Goal: Task Accomplishment & Management: Complete application form

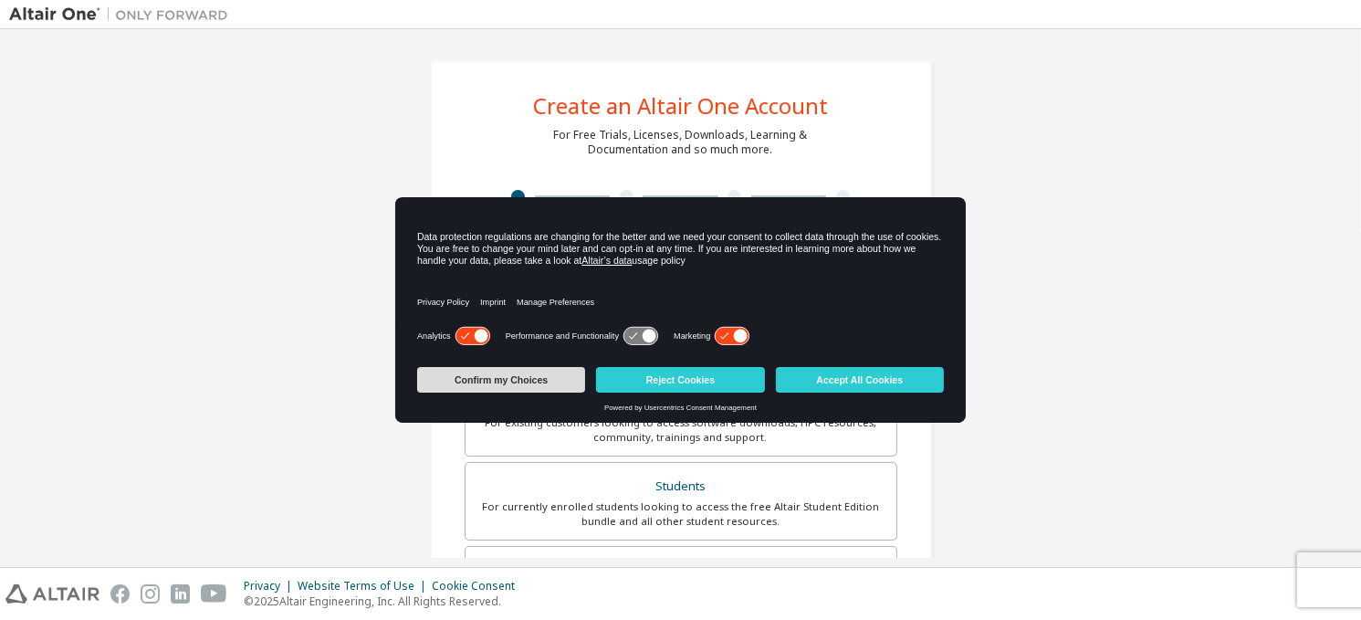
click at [542, 386] on button "Confirm my Choices" at bounding box center [501, 380] width 168 height 26
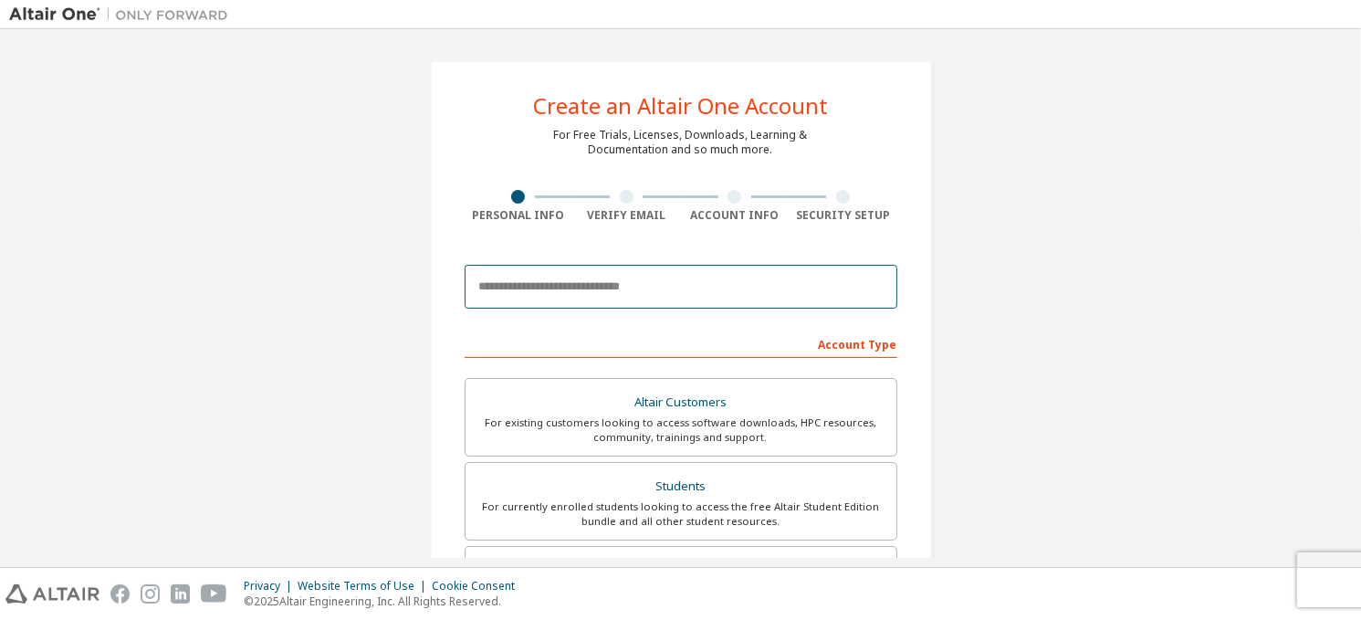
click at [610, 285] on input "email" at bounding box center [680, 287] width 433 height 44
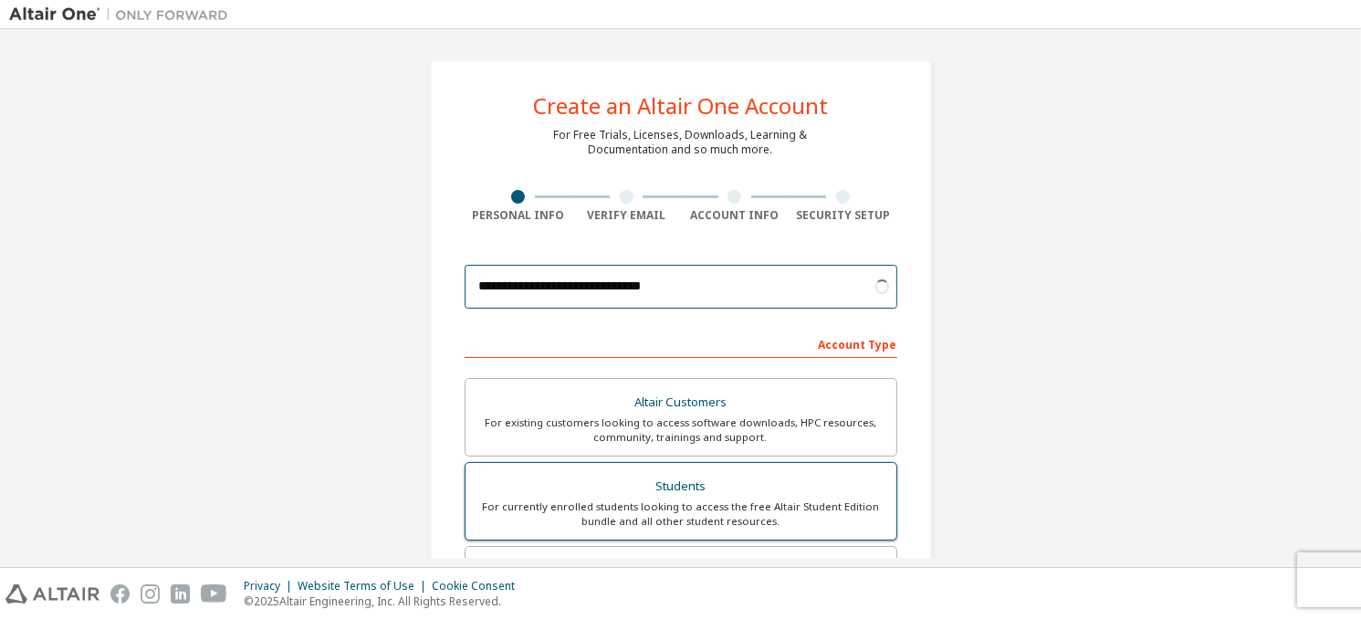
type input "**********"
click at [756, 514] on div "For currently enrolled students looking to access the free Altair Student Editi…" at bounding box center [680, 513] width 409 height 29
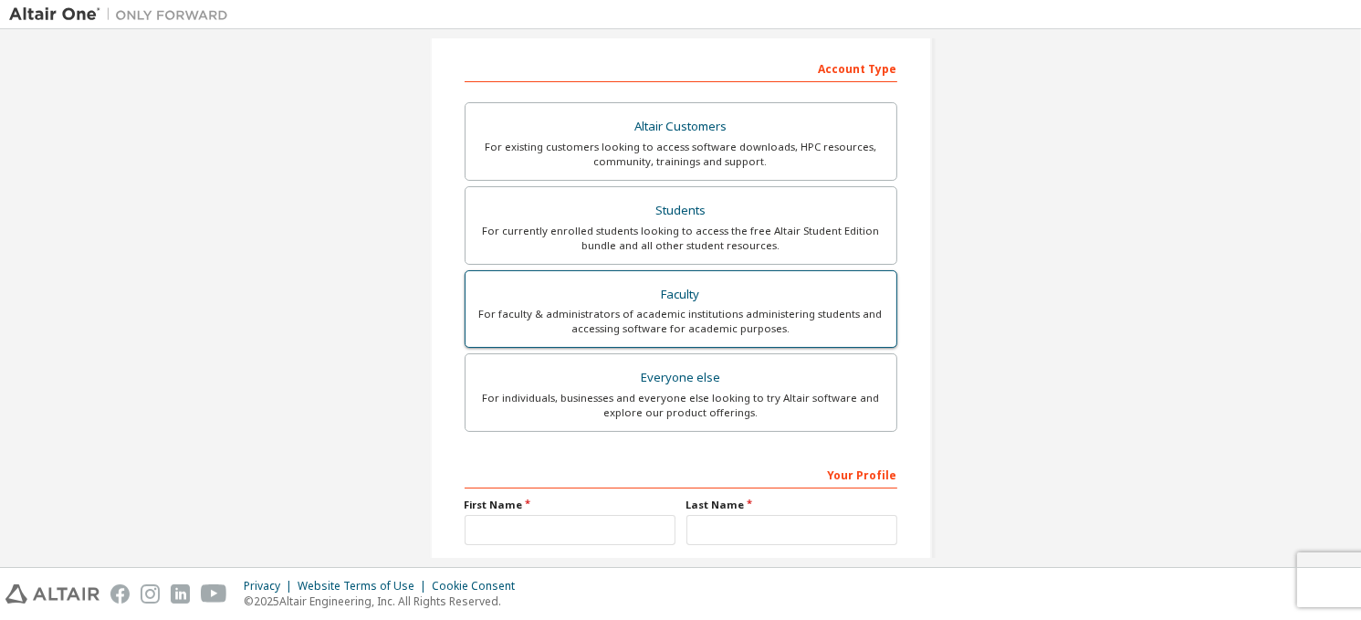
scroll to position [437, 0]
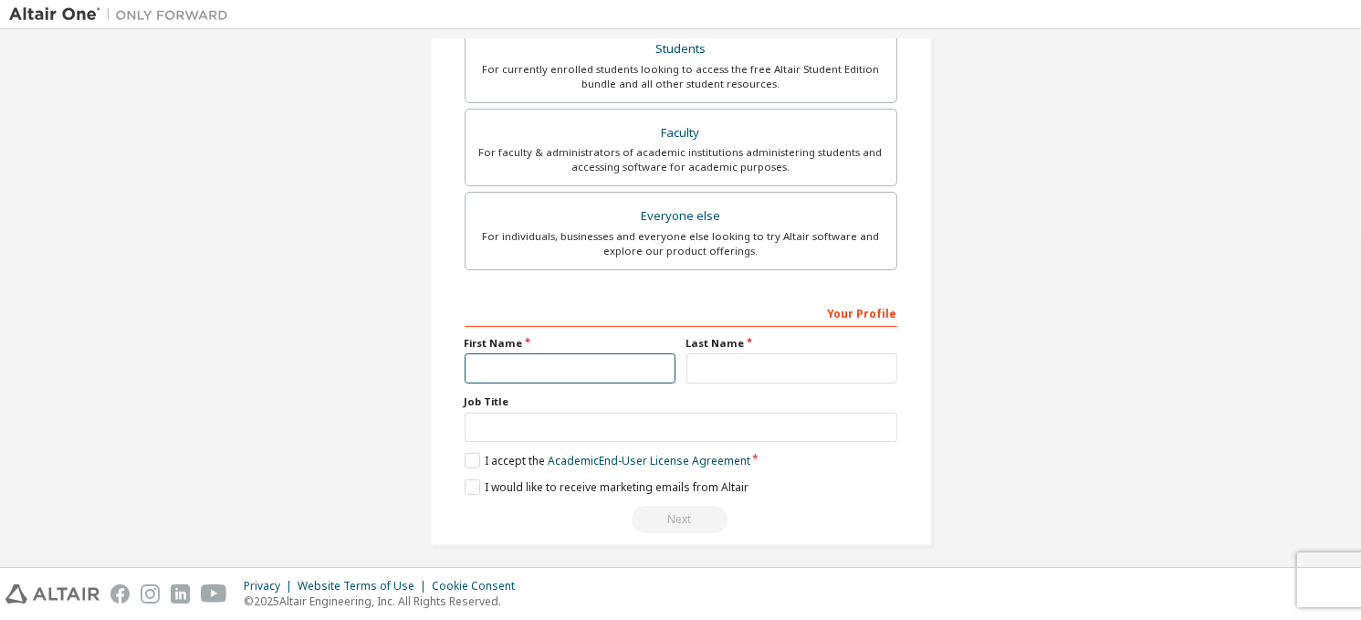
click at [566, 370] on input "text" at bounding box center [569, 368] width 211 height 30
type input "***"
click at [721, 369] on input "text" at bounding box center [791, 368] width 211 height 30
type input "****"
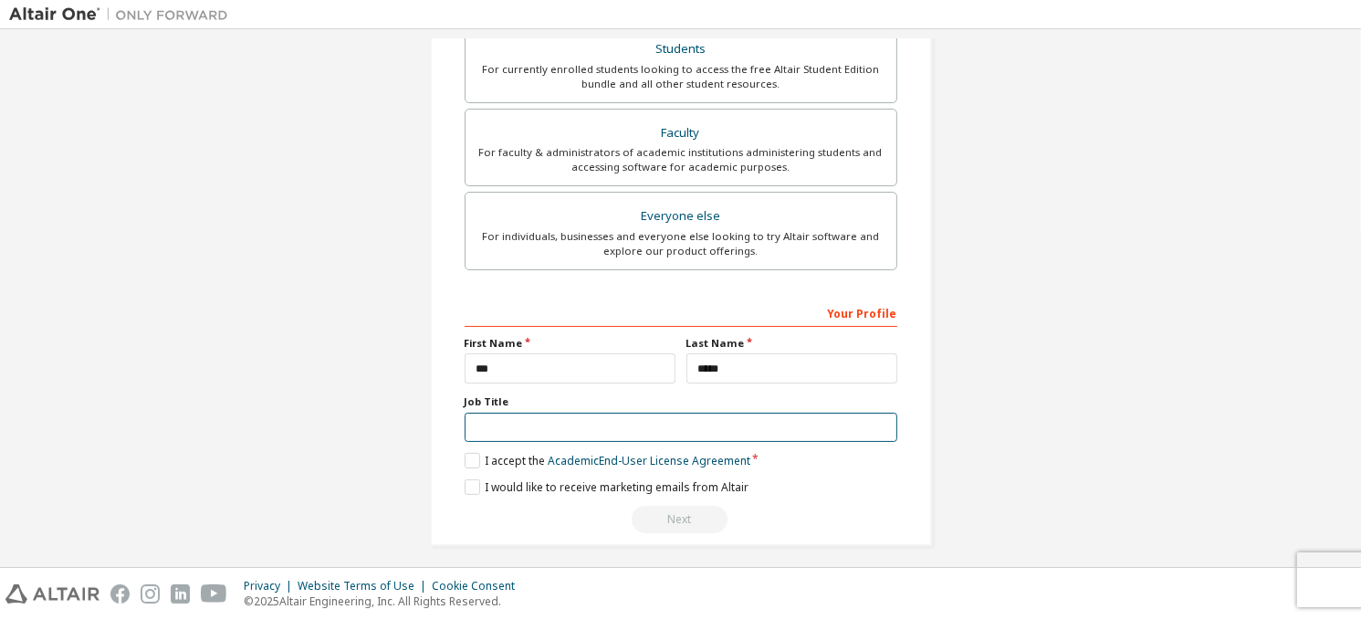
click at [549, 412] on input "text" at bounding box center [680, 427] width 433 height 30
type input "*******"
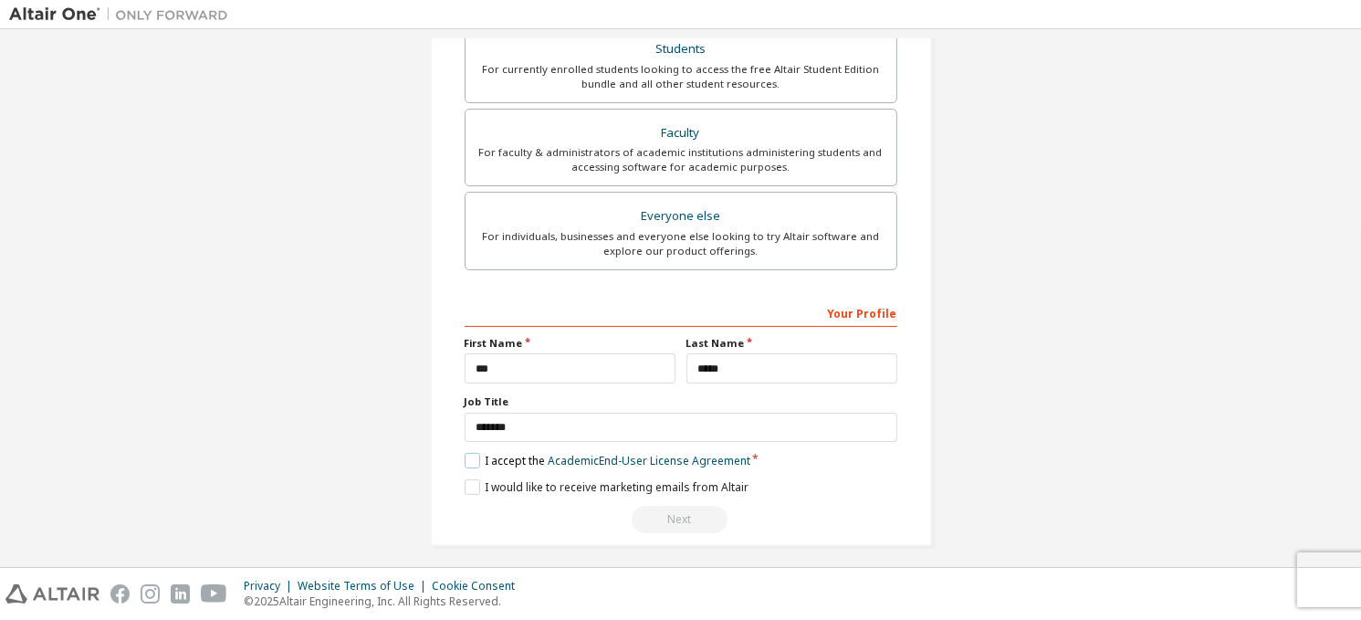
click at [466, 460] on label "I accept the Academic End-User License Agreement" at bounding box center [607, 461] width 286 height 16
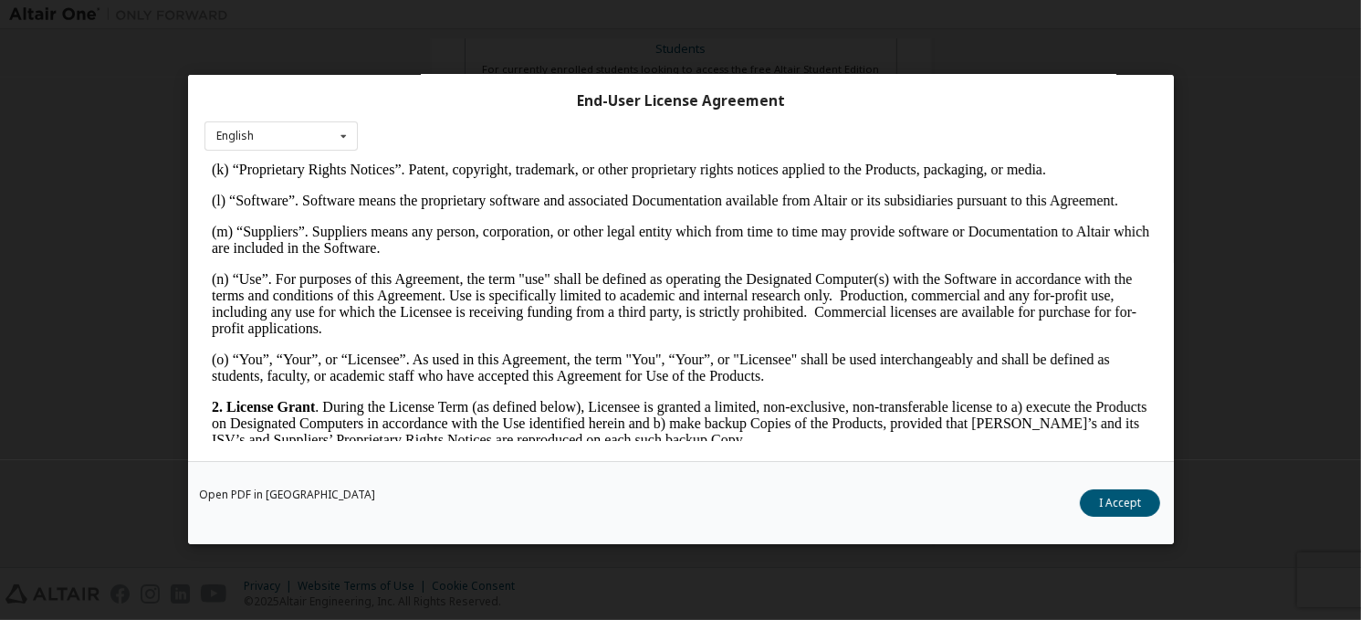
scroll to position [0, 0]
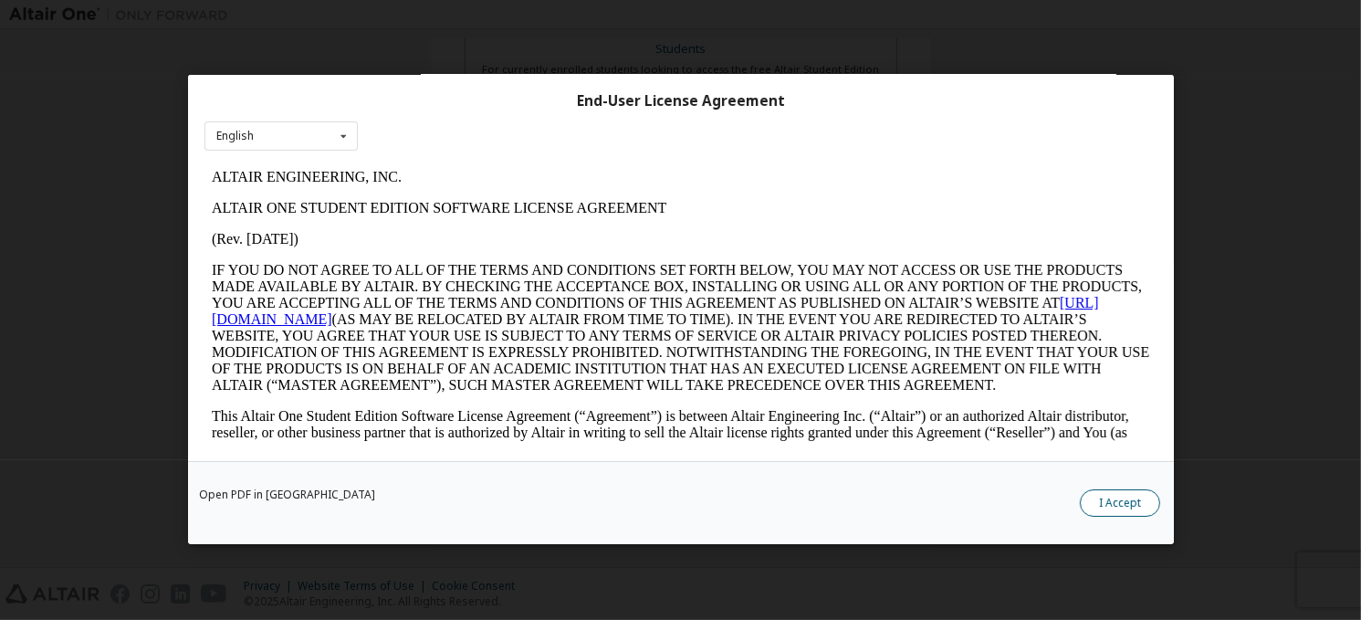
click at [1100, 496] on button "I Accept" at bounding box center [1119, 503] width 80 height 27
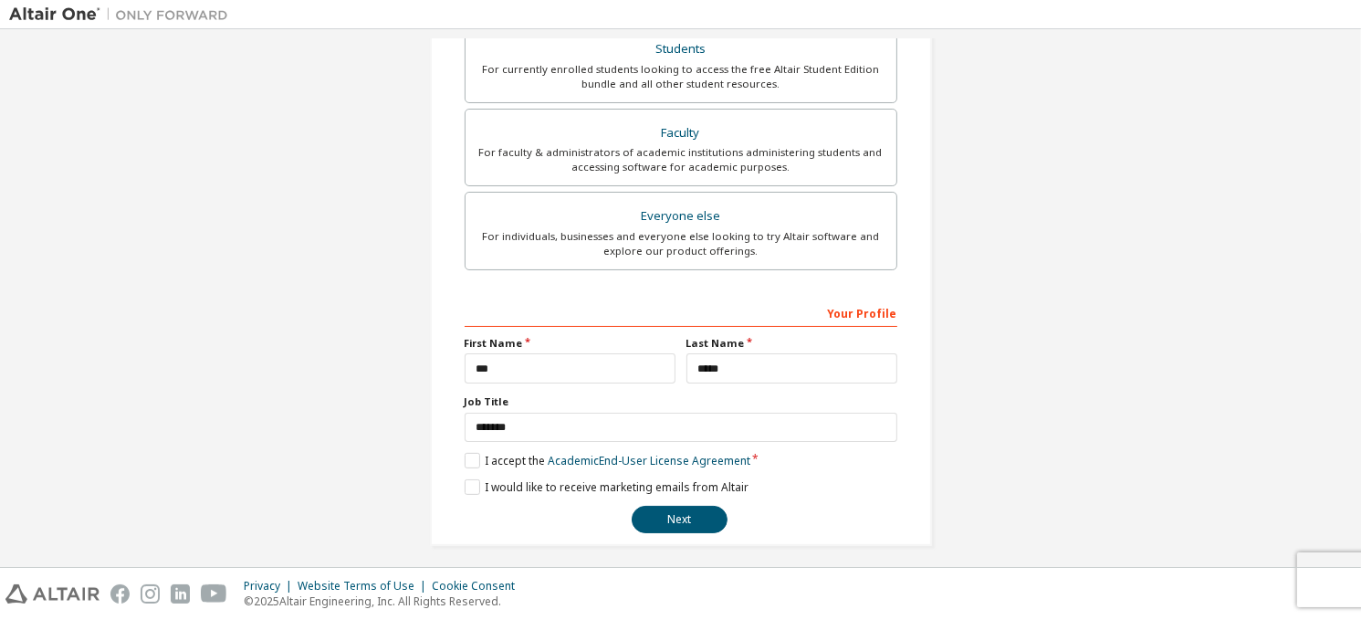
click at [962, 147] on div "**********" at bounding box center [680, 84] width 1342 height 966
click at [668, 516] on button "Next" at bounding box center [679, 519] width 96 height 27
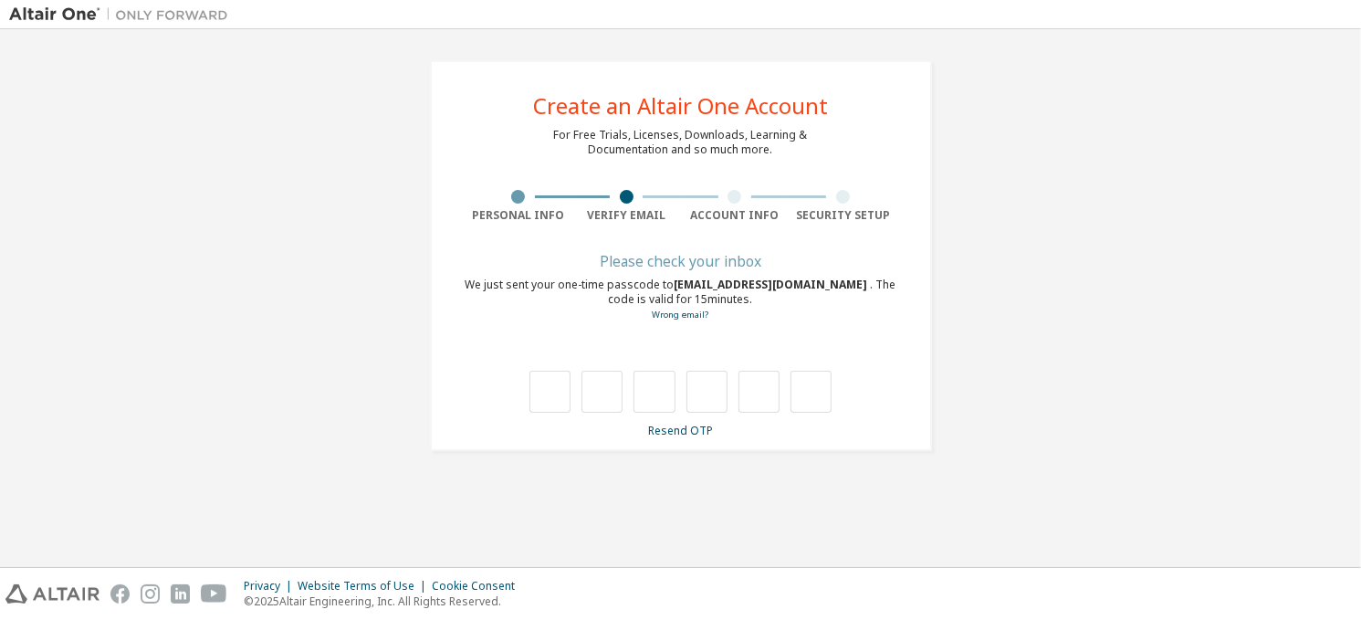
click at [931, 134] on div "**********" at bounding box center [681, 255] width 502 height 391
click at [544, 401] on input "text" at bounding box center [549, 391] width 41 height 42
type input "*"
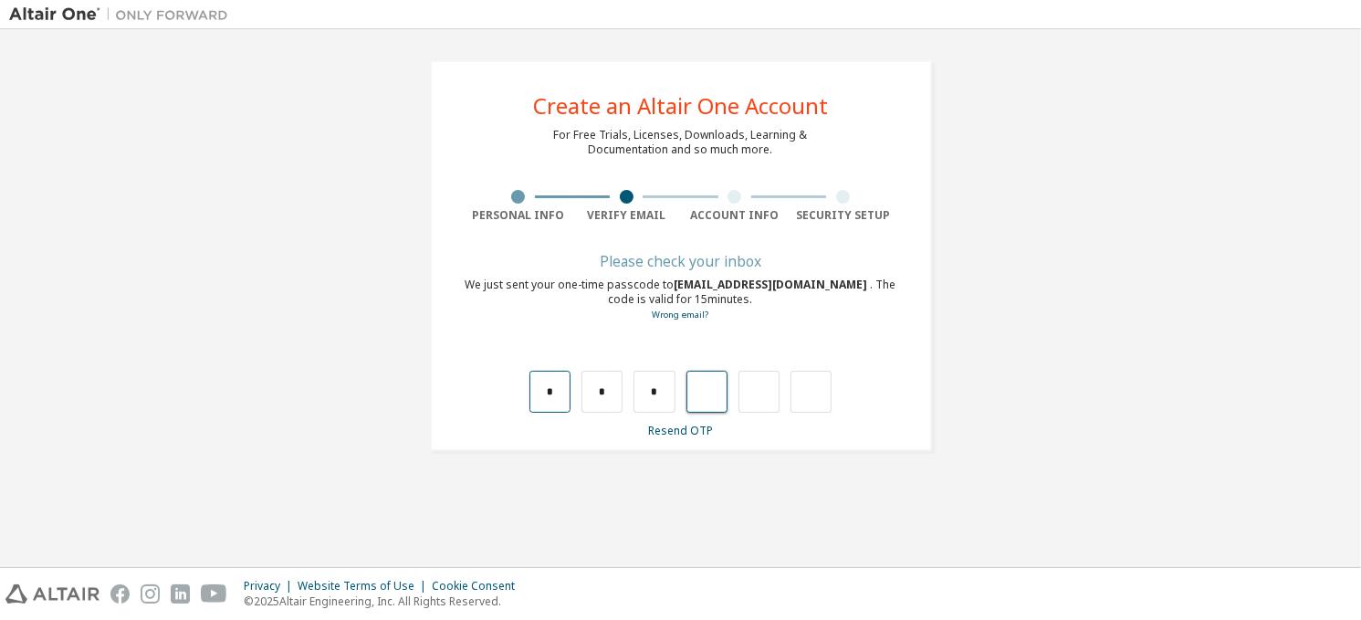
type input "*"
click at [551, 391] on input "*" at bounding box center [549, 391] width 41 height 42
click at [595, 389] on input "*" at bounding box center [601, 391] width 41 height 42
click at [610, 393] on input "*" at bounding box center [601, 391] width 41 height 42
type input "*"
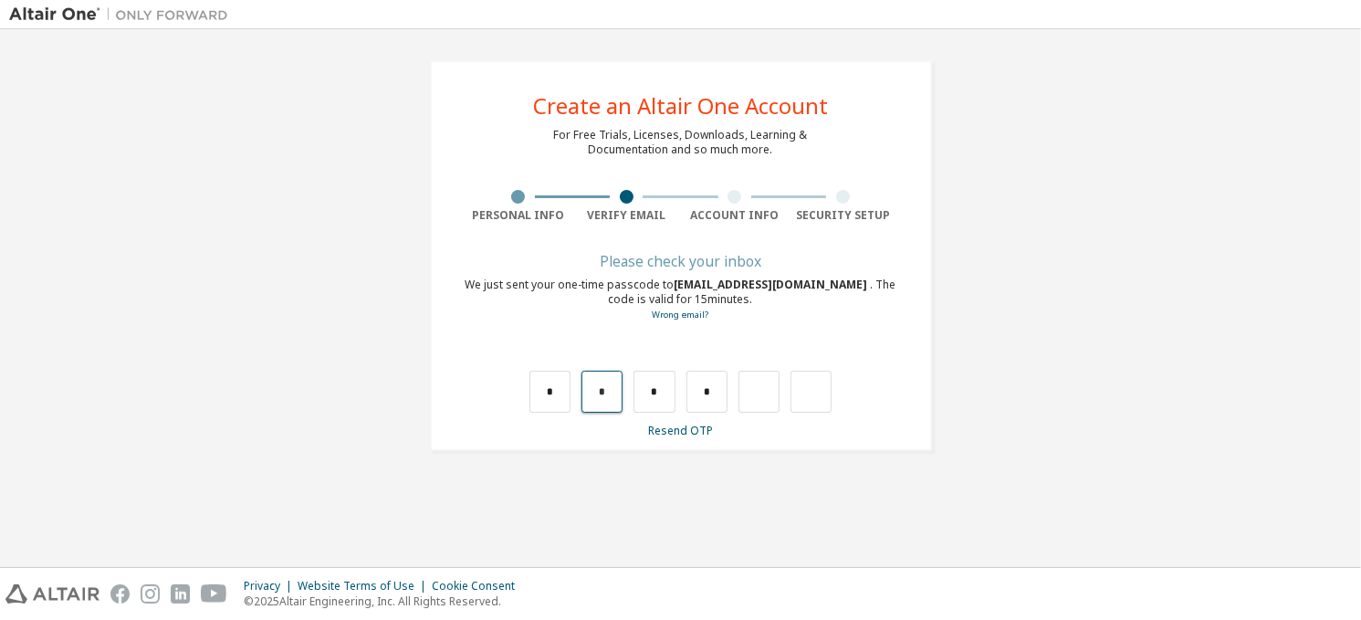
click at [610, 393] on input "*" at bounding box center [601, 391] width 41 height 42
type input "*"
click at [696, 402] on input "*" at bounding box center [706, 391] width 41 height 42
click at [561, 392] on input "text" at bounding box center [549, 391] width 41 height 42
type input "*"
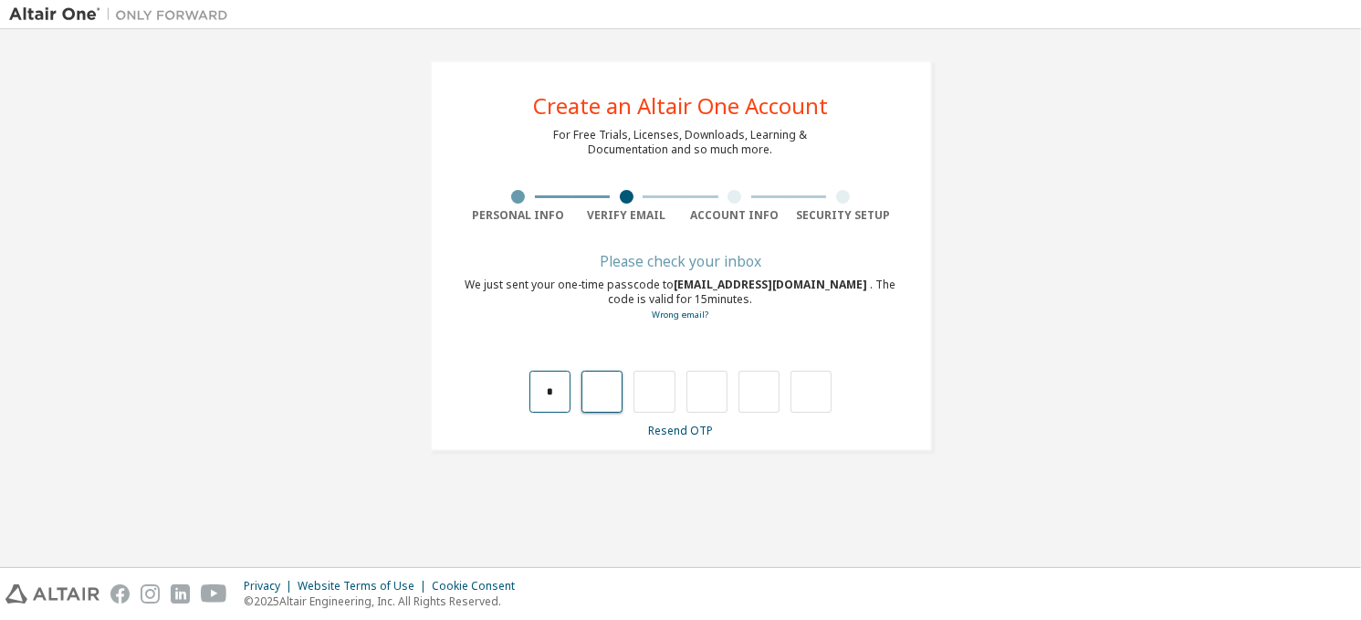
type input "*"
click at [595, 392] on input "*" at bounding box center [601, 391] width 41 height 42
type input "*"
click at [604, 380] on input "*" at bounding box center [601, 391] width 41 height 42
type input "*"
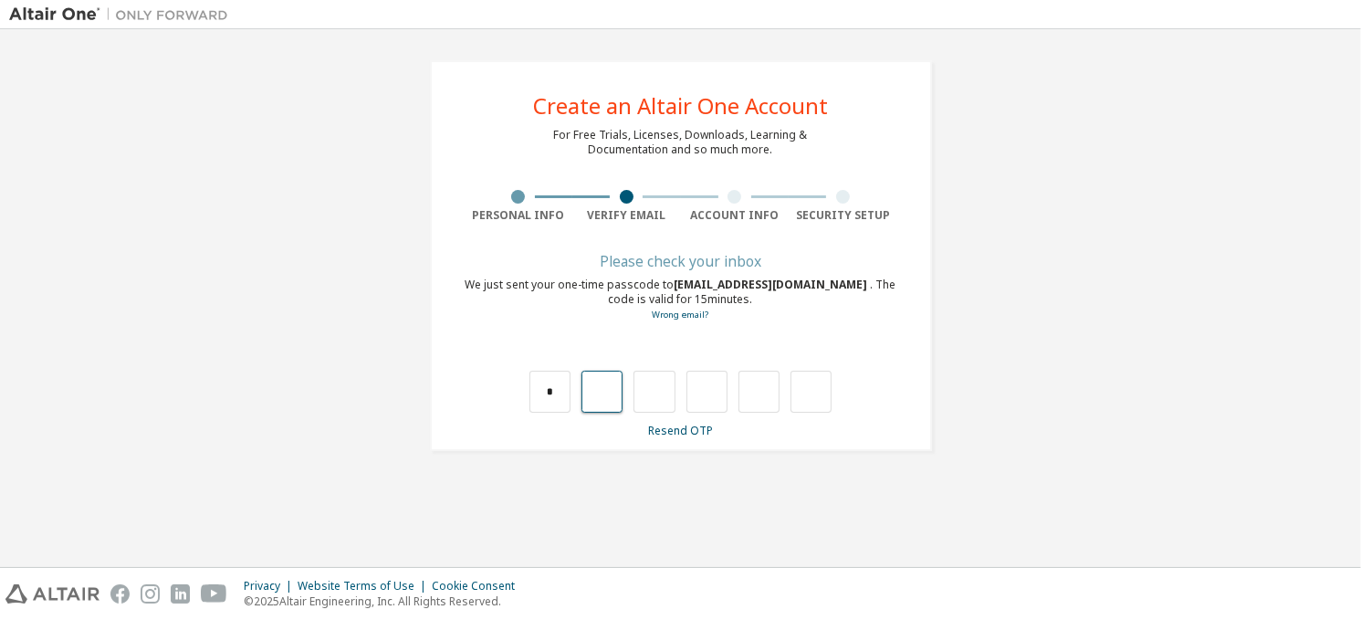
type input "*"
click at [705, 390] on input "*" at bounding box center [706, 391] width 41 height 42
type input "*"
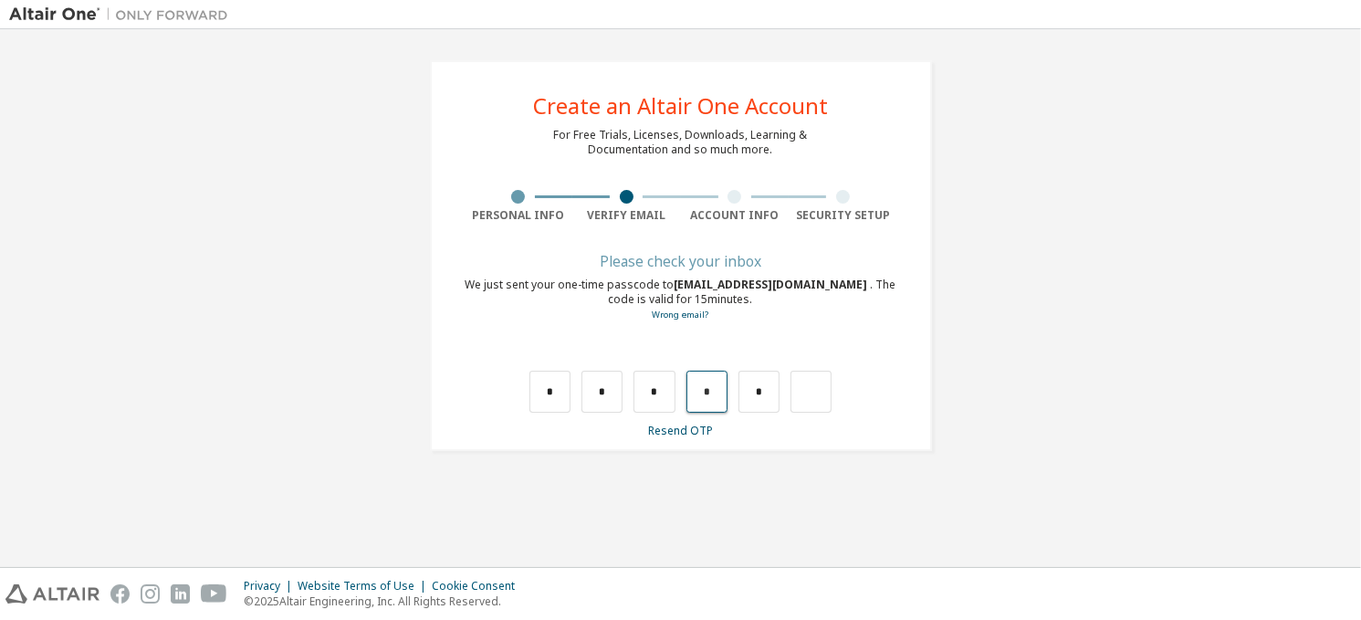
click at [705, 390] on input "*" at bounding box center [706, 391] width 41 height 42
click at [603, 386] on input "*" at bounding box center [601, 391] width 41 height 42
click at [603, 386] on input "text" at bounding box center [601, 391] width 41 height 42
type input "*"
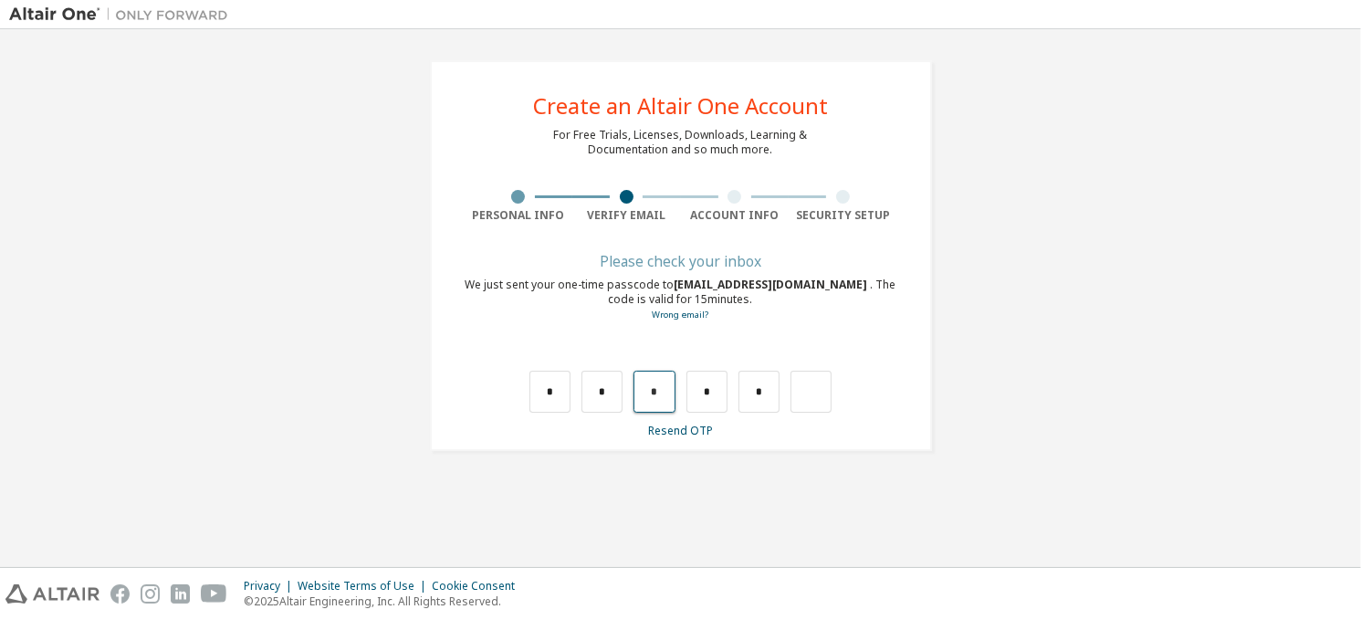
click at [646, 393] on input "*" at bounding box center [653, 391] width 41 height 42
type input "*"
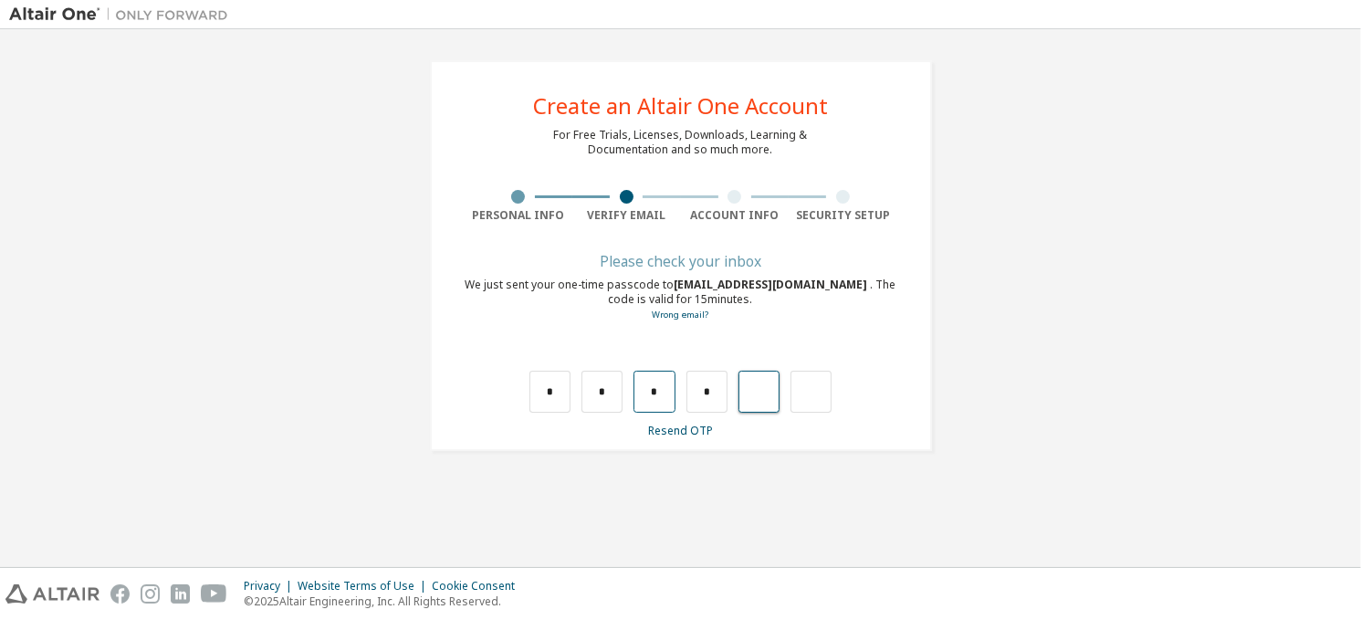
type input "*"
click at [774, 389] on input "*" at bounding box center [758, 391] width 41 height 42
type input "*"
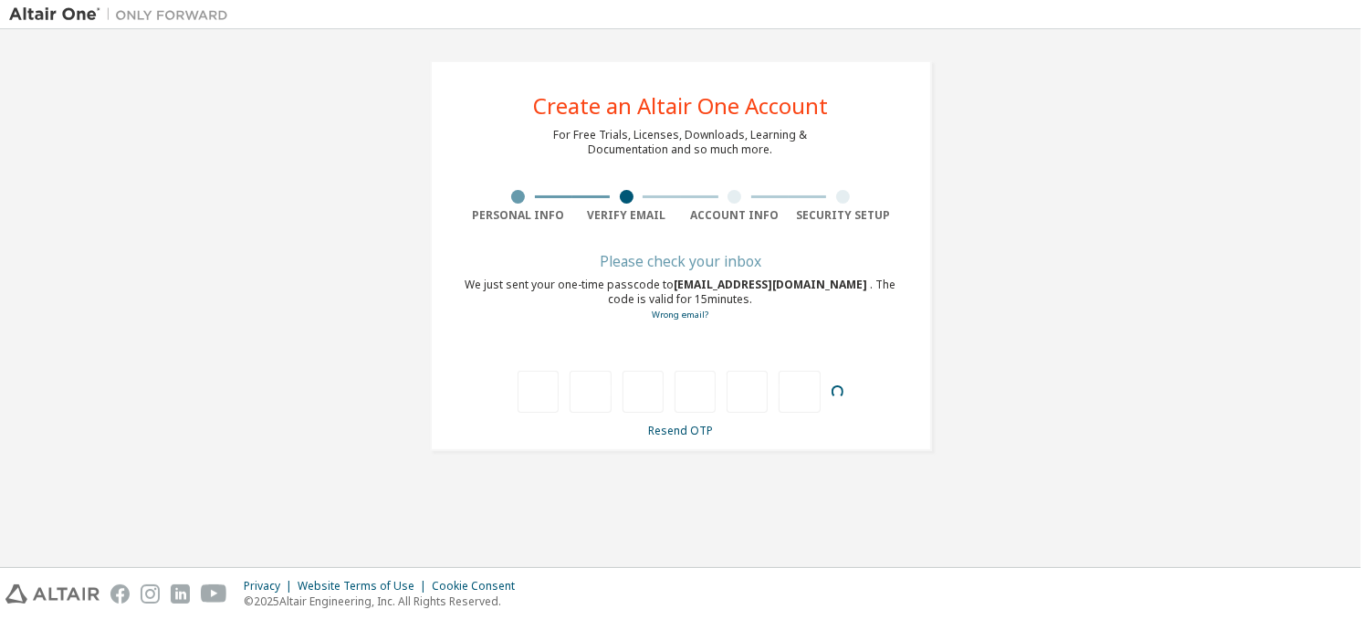
click at [783, 398] on div at bounding box center [680, 391] width 326 height 42
click at [653, 428] on link "Resend OTP" at bounding box center [680, 430] width 65 height 16
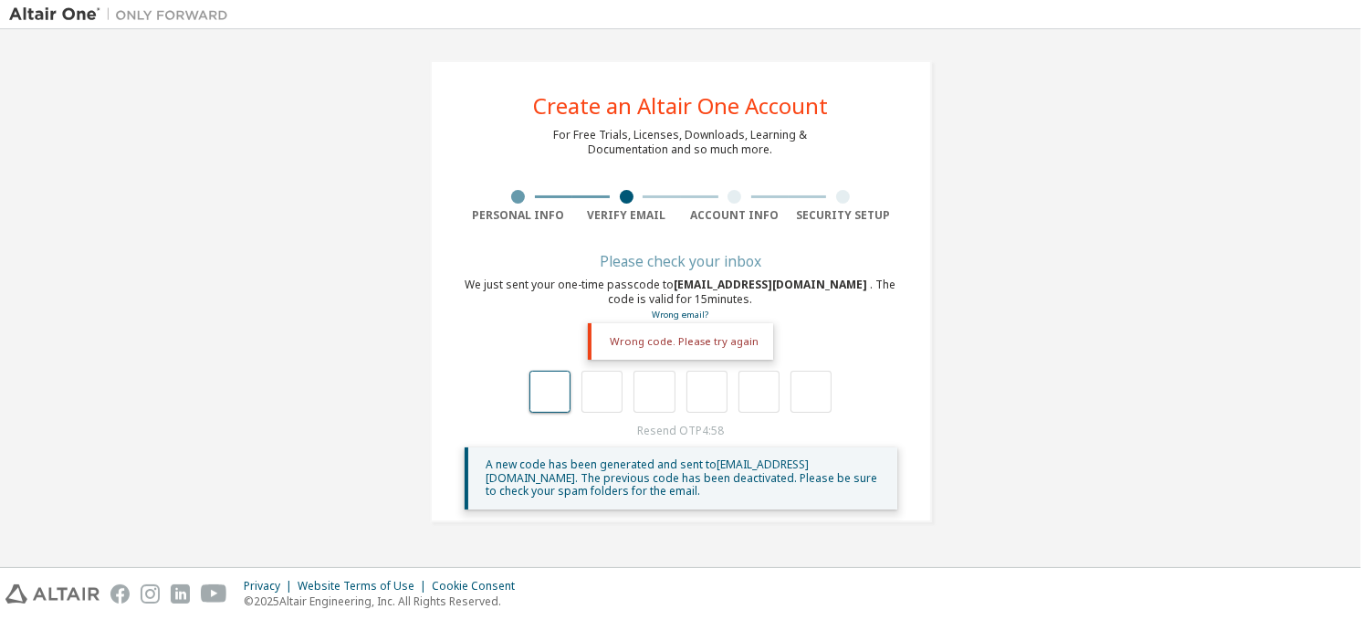
click at [558, 386] on input "text" at bounding box center [549, 391] width 41 height 42
type input "*"
click at [558, 386] on input "*" at bounding box center [549, 391] width 41 height 42
type input "*"
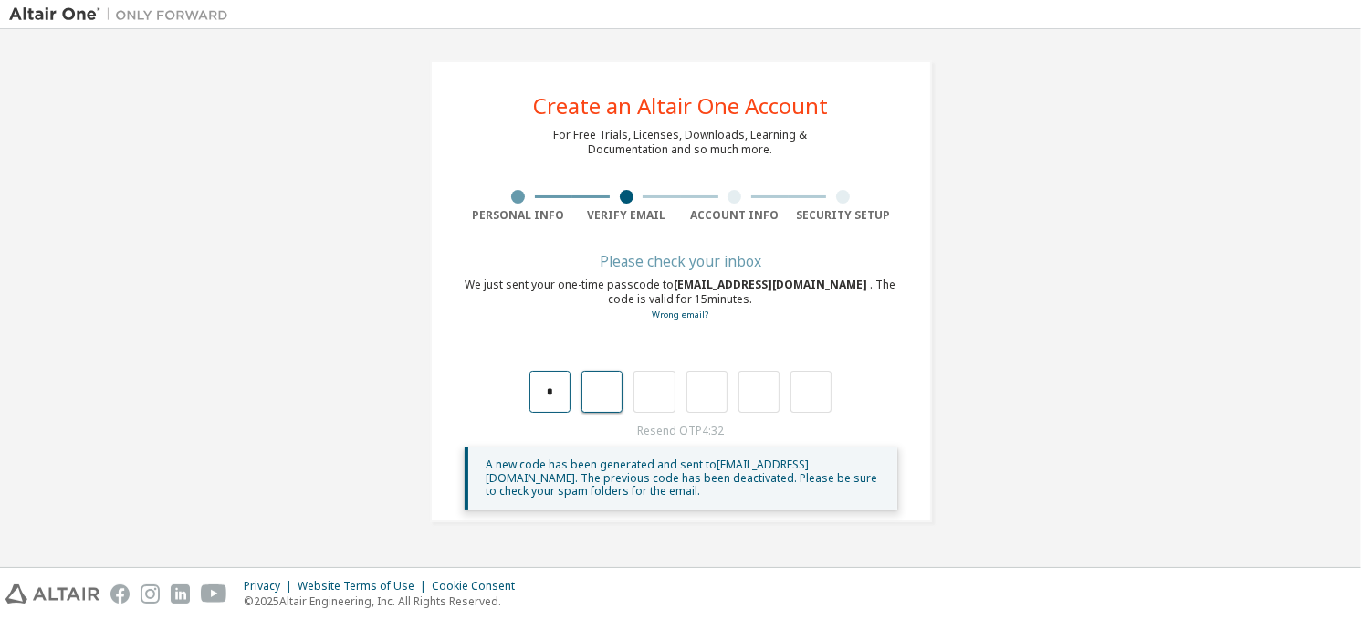
type input "*"
click at [598, 395] on input "*" at bounding box center [601, 391] width 41 height 42
type input "*"
click at [607, 393] on input "*" at bounding box center [601, 391] width 41 height 42
type input "*"
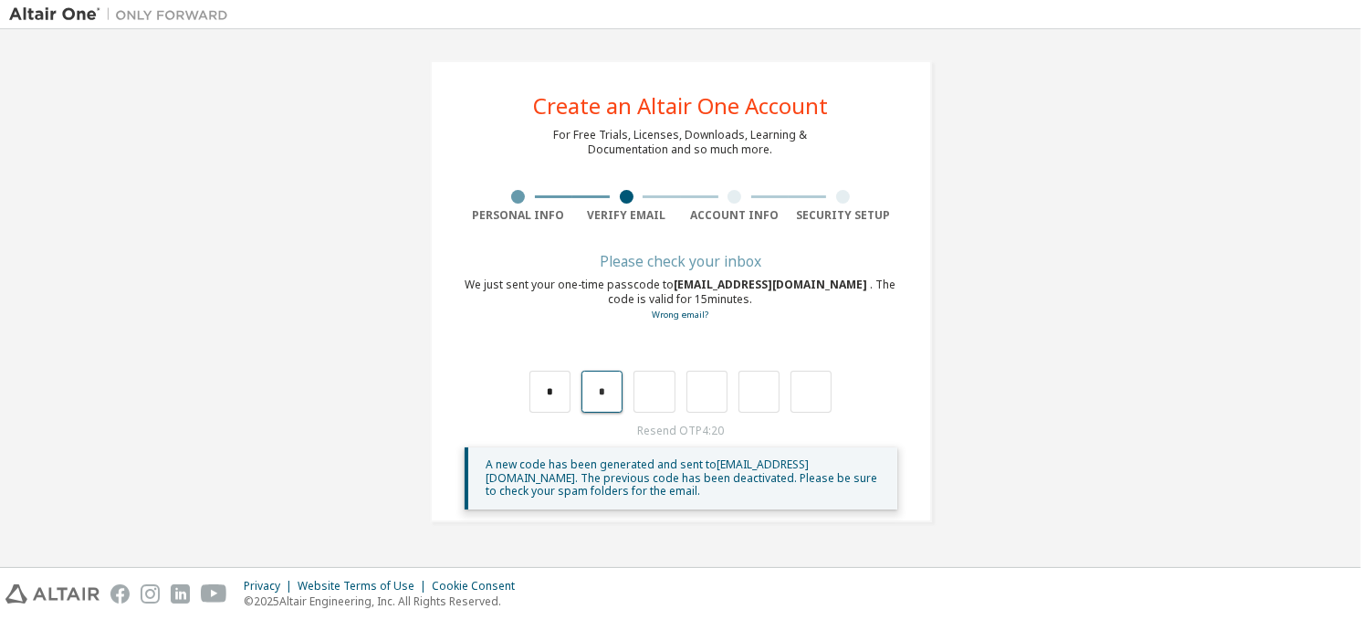
click at [607, 393] on input "*" at bounding box center [601, 391] width 41 height 42
type input "*"
click at [673, 387] on input "*" at bounding box center [653, 391] width 41 height 42
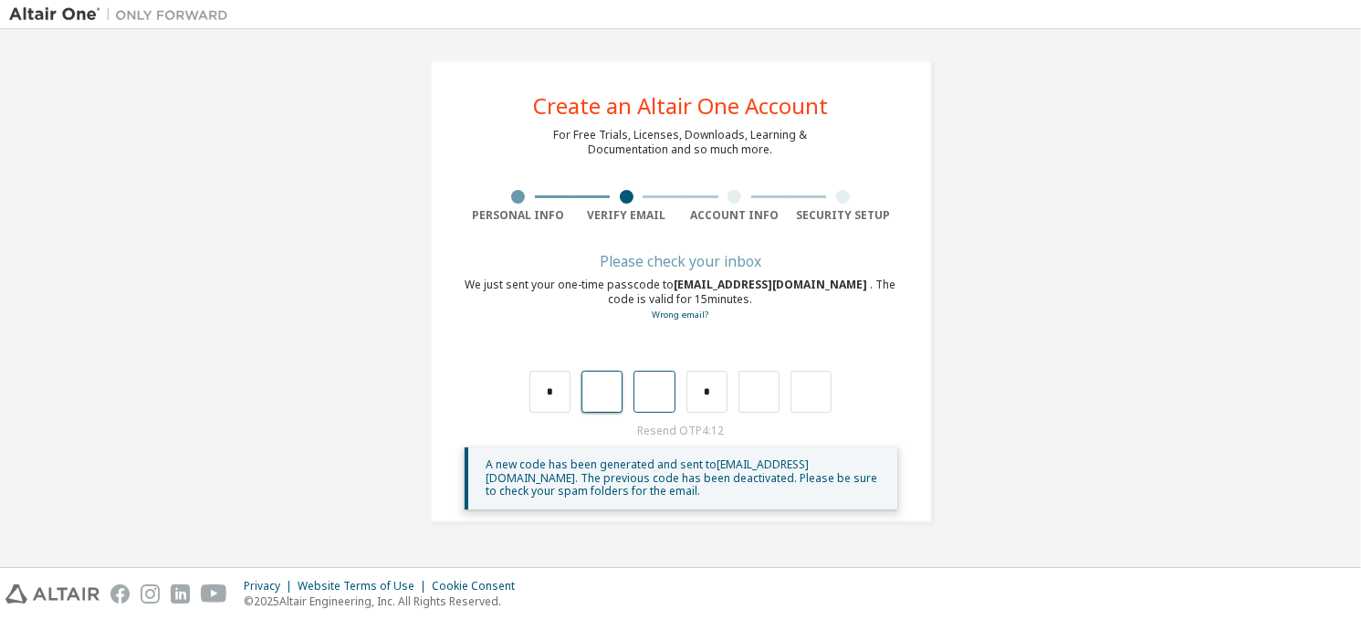
type input "*"
click at [610, 391] on input "*" at bounding box center [601, 391] width 41 height 42
type input "*"
click at [610, 391] on input "*" at bounding box center [601, 391] width 41 height 42
type input "*"
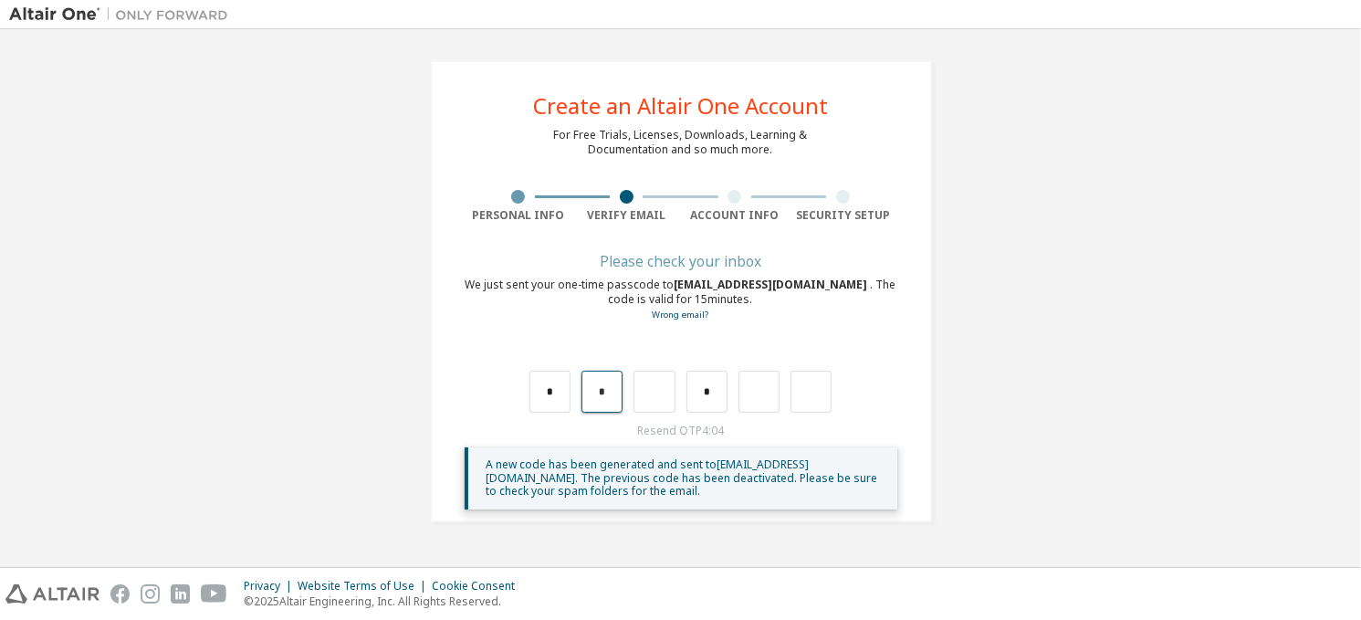
click at [610, 391] on input "*" at bounding box center [601, 391] width 41 height 42
type input "*"
click at [610, 391] on input "*" at bounding box center [601, 391] width 41 height 42
type input "*"
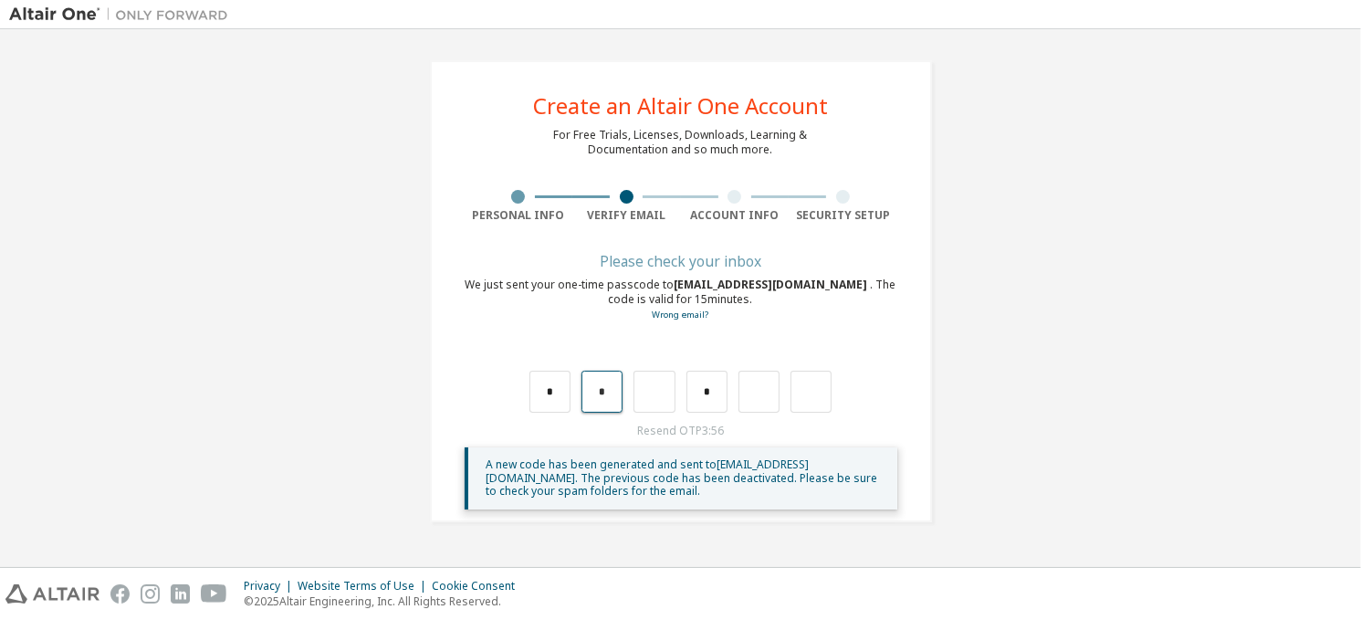
click at [610, 391] on input "*" at bounding box center [601, 391] width 41 height 42
type input "*"
click at [610, 391] on input "*" at bounding box center [601, 391] width 41 height 42
type input "*"
click at [610, 391] on input "*" at bounding box center [601, 391] width 41 height 42
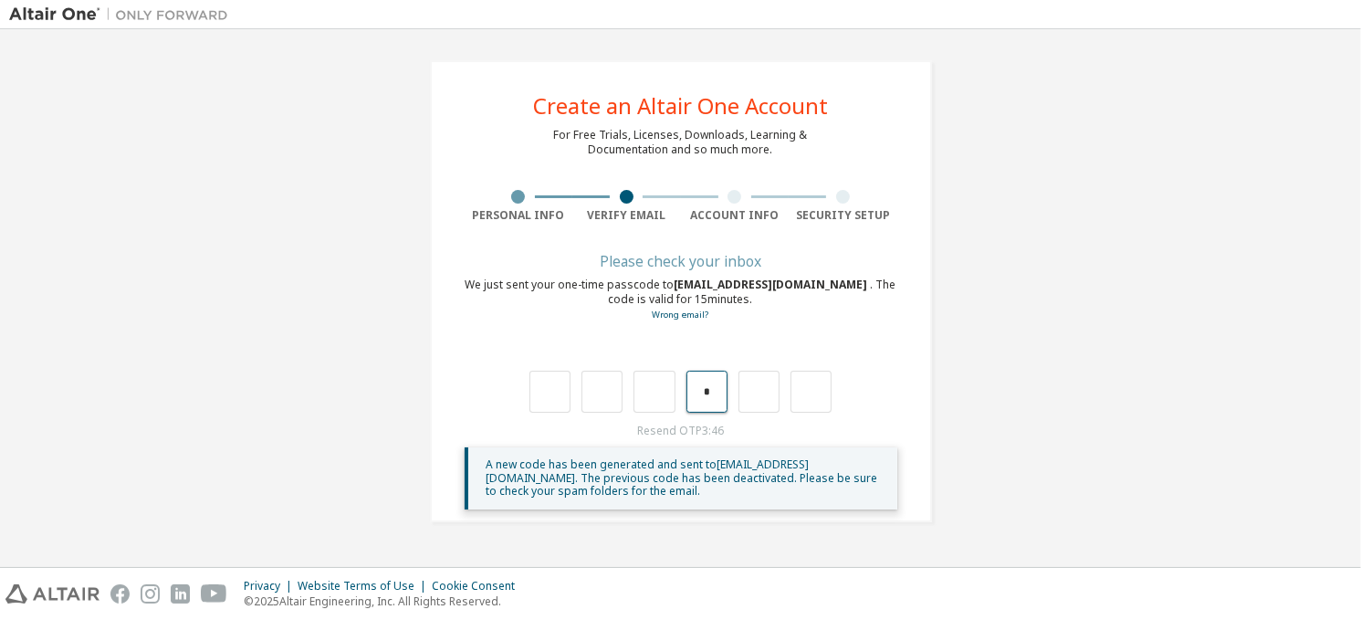
click at [704, 391] on input "*" at bounding box center [706, 391] width 41 height 42
click at [540, 390] on input "text" at bounding box center [549, 391] width 41 height 42
type input "*"
click at [607, 381] on input "*" at bounding box center [601, 391] width 41 height 42
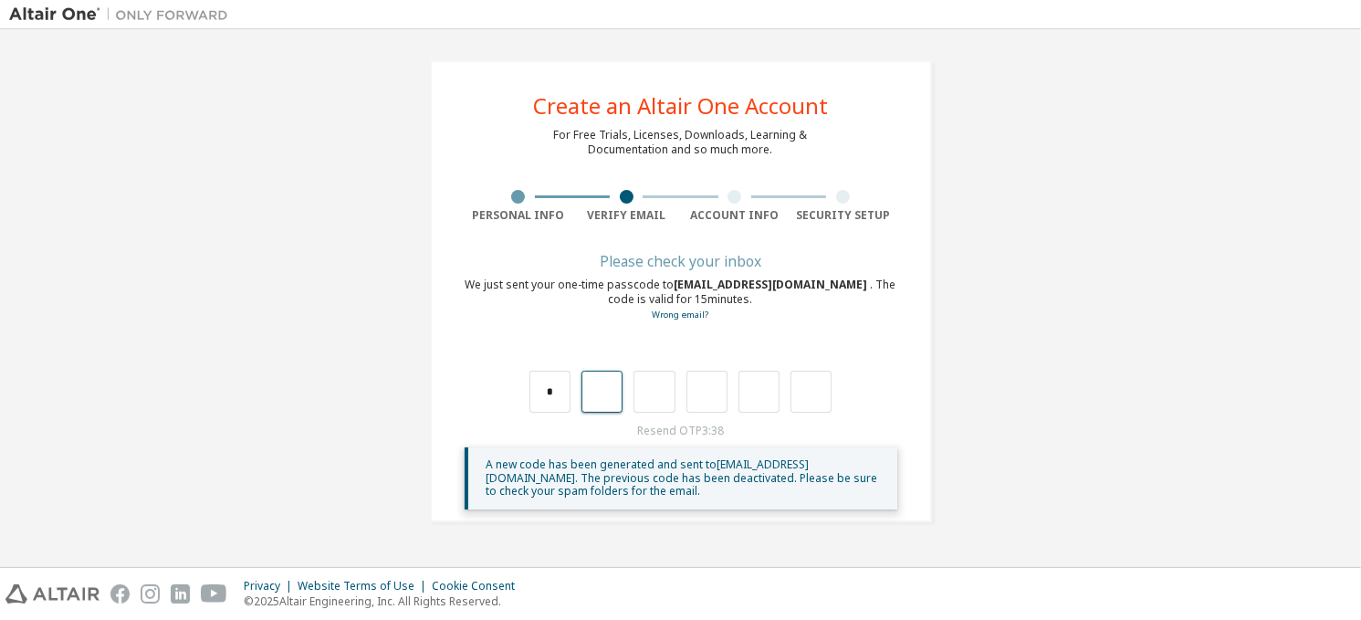
type input "*"
click at [605, 392] on input "*" at bounding box center [601, 391] width 41 height 42
click at [605, 392] on input "text" at bounding box center [601, 391] width 41 height 42
type input "*"
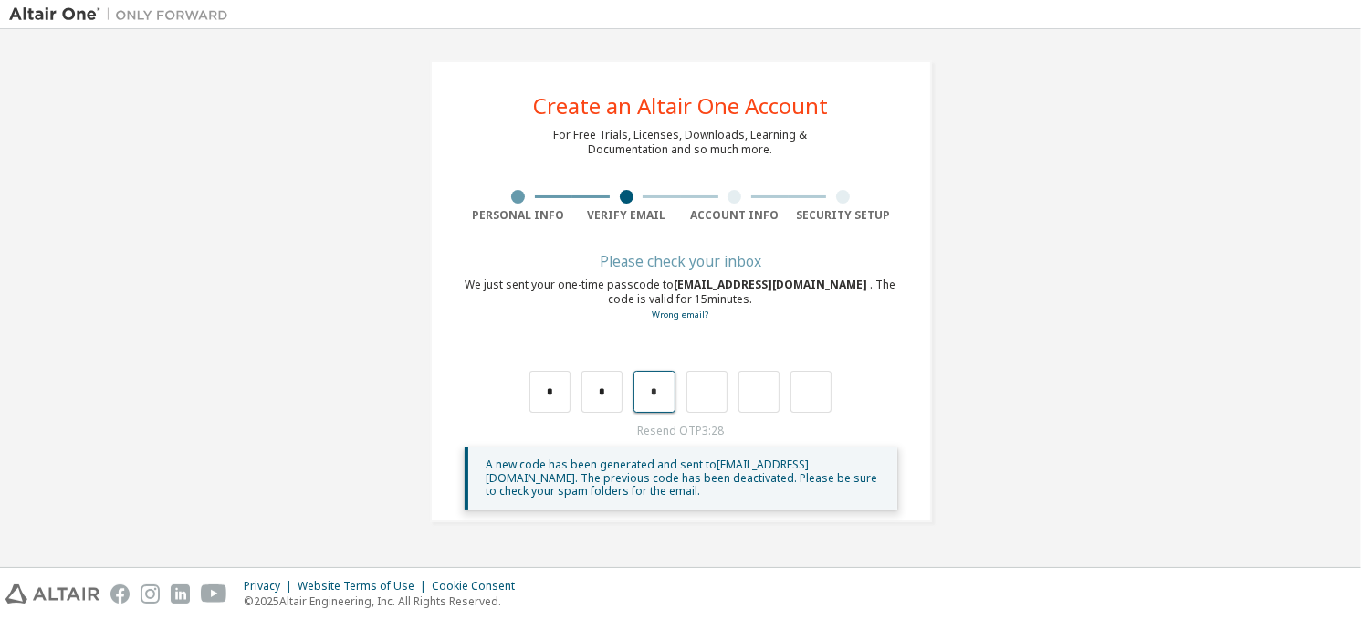
click at [662, 397] on input "*" at bounding box center [653, 391] width 41 height 42
type input "*"
click at [714, 391] on input "*" at bounding box center [706, 391] width 41 height 42
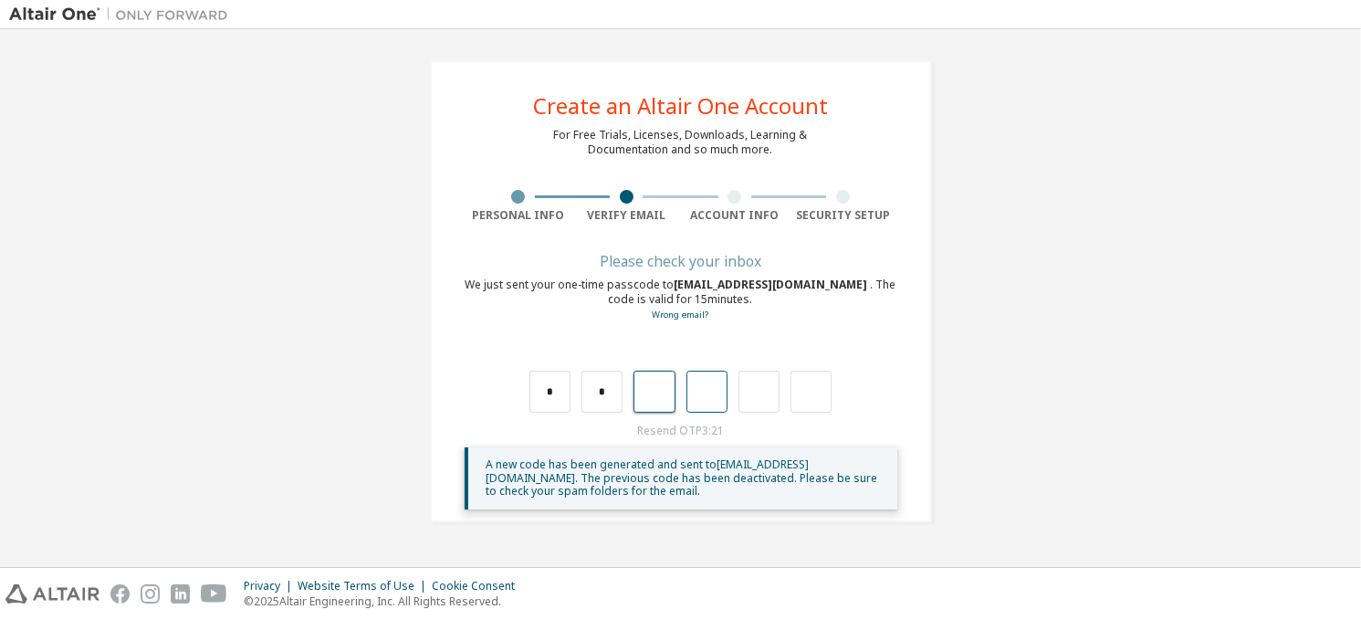
type input "*"
click at [766, 391] on input "*" at bounding box center [758, 391] width 41 height 42
type input "*"
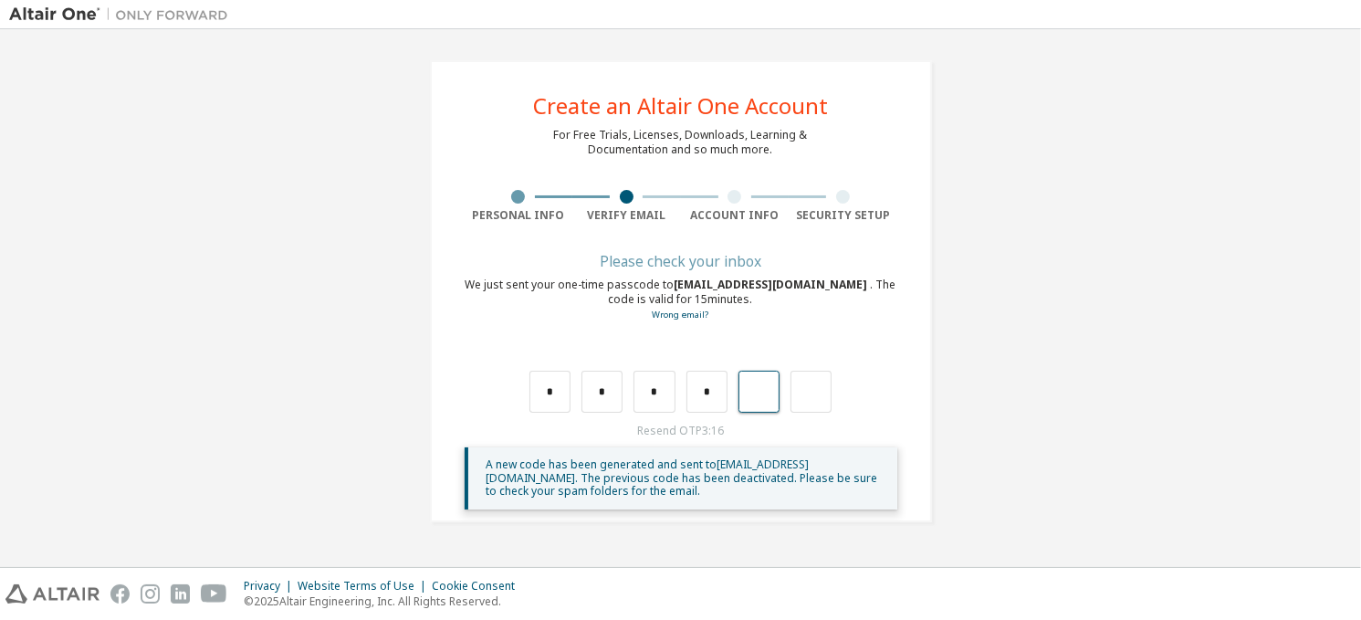
type input "*"
